Goal: Find specific page/section: Find specific page/section

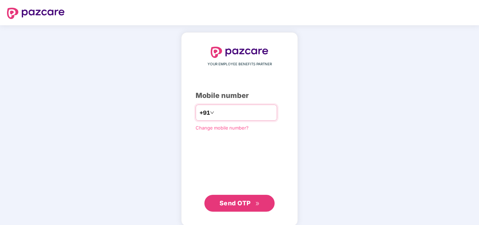
click at [226, 112] on input "number" at bounding box center [245, 112] width 58 height 11
type input "**********"
click at [242, 204] on span "Send OTP" at bounding box center [235, 203] width 31 height 7
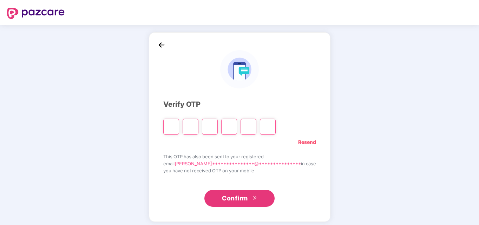
type input "*"
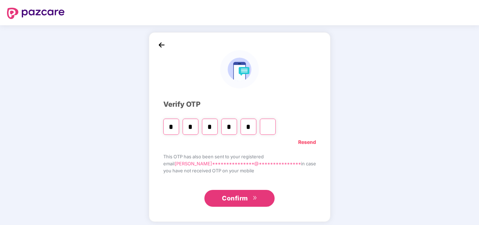
type input "*"
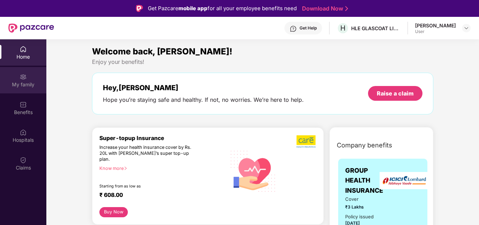
click at [27, 82] on div "My family" at bounding box center [23, 84] width 46 height 7
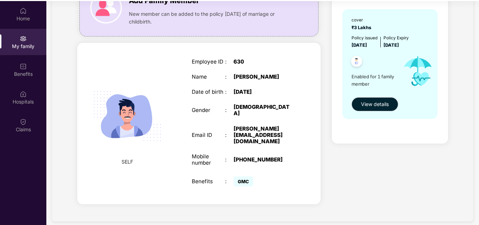
scroll to position [39, 0]
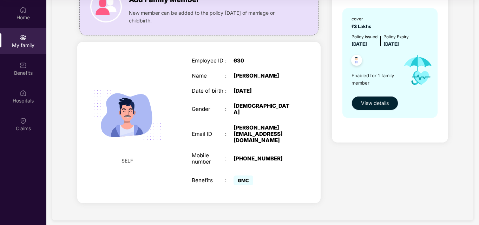
click at [375, 101] on span "View details" at bounding box center [375, 103] width 28 height 8
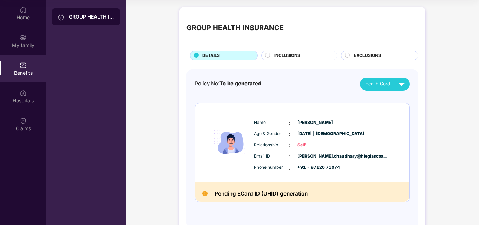
scroll to position [21, 0]
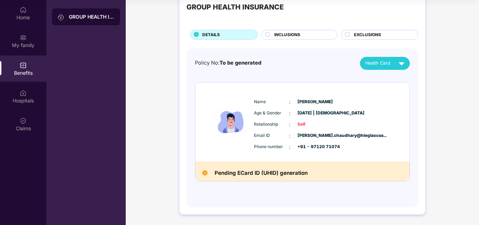
click at [379, 60] on span "Health Card" at bounding box center [378, 63] width 25 height 7
click at [374, 82] on div "[PERSON_NAME]" at bounding box center [370, 80] width 46 height 8
click at [24, 96] on img at bounding box center [23, 92] width 7 height 7
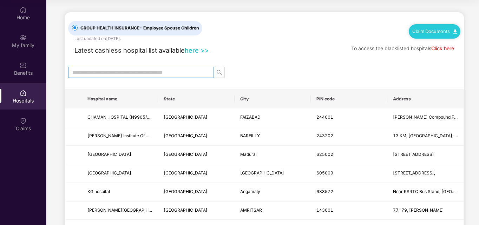
click at [91, 71] on input "text" at bounding box center [138, 73] width 132 height 8
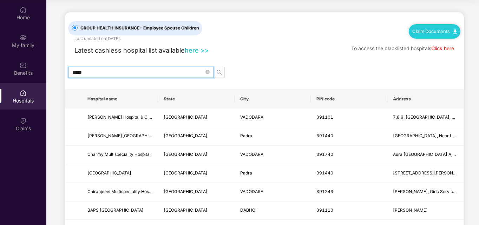
type input "******"
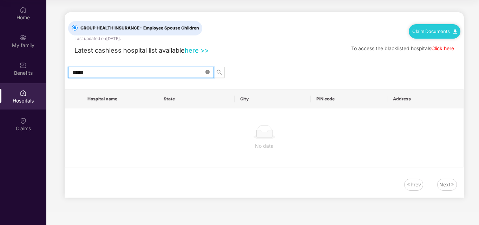
click at [207, 71] on icon "close-circle" at bounding box center [208, 72] width 4 height 4
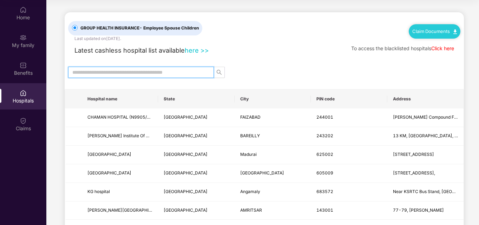
click at [440, 47] on link "Click here" at bounding box center [443, 48] width 23 height 6
